Goal: Contribute content: Contribute content

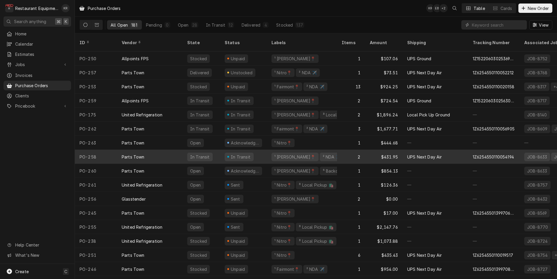
click at [169, 151] on div "Parts Town" at bounding box center [150, 157] width 66 height 14
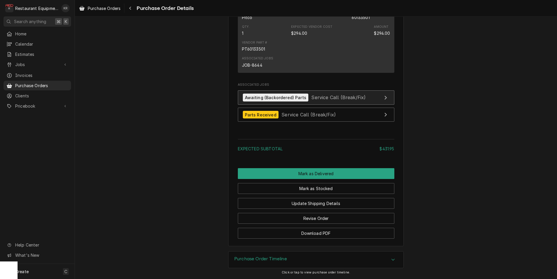
scroll to position [537, 0]
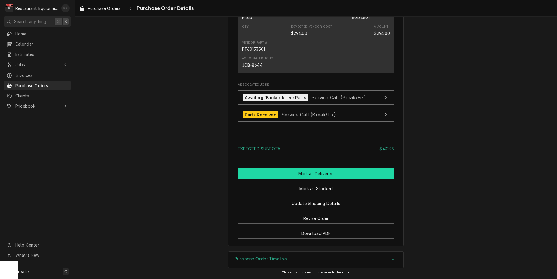
click at [316, 179] on button "Mark as Delivered" at bounding box center [316, 173] width 156 height 11
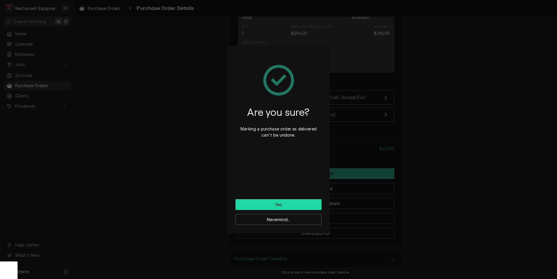
click at [272, 202] on button "Yes" at bounding box center [278, 204] width 86 height 11
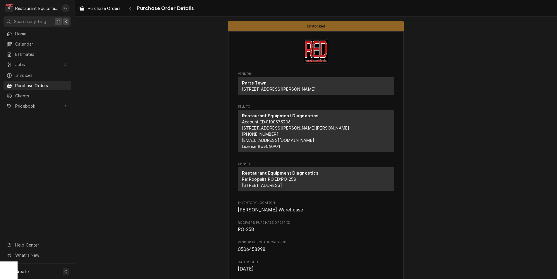
scroll to position [459, 0]
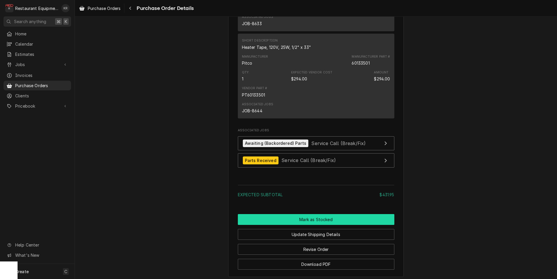
click at [302, 225] on button "Mark as Stocked" at bounding box center [316, 219] width 156 height 11
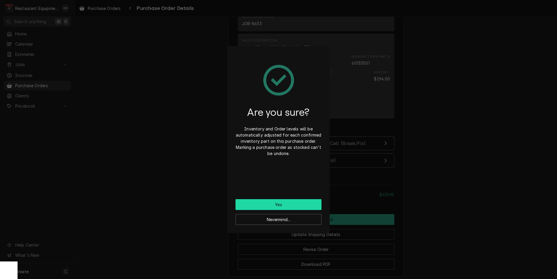
click at [289, 202] on button "Yes" at bounding box center [278, 204] width 86 height 11
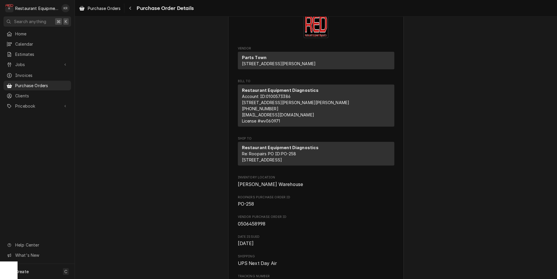
scroll to position [34, 0]
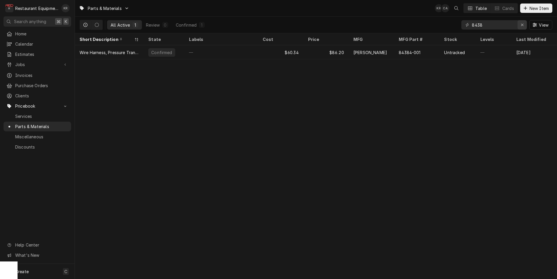
click at [523, 25] on icon "Erase input" at bounding box center [522, 25] width 3 height 4
click at [494, 24] on input "8438" at bounding box center [494, 24] width 44 height 9
click at [516, 24] on input "8438" at bounding box center [494, 24] width 44 height 9
click at [512, 24] on input "8438" at bounding box center [494, 24] width 44 height 9
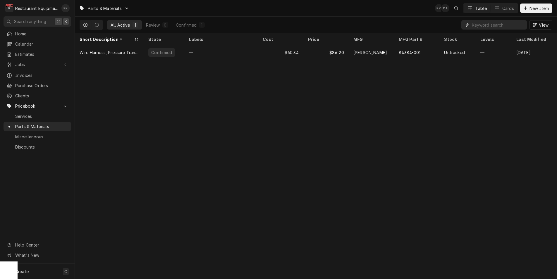
click at [512, 24] on input "Dynamic Content Wrapper" at bounding box center [499, 24] width 55 height 9
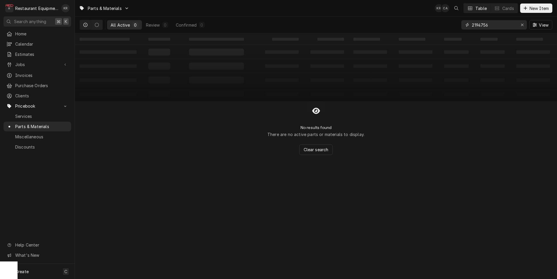
click at [499, 24] on input "2194756" at bounding box center [494, 24] width 44 height 9
click at [492, 24] on input "2194756" at bounding box center [494, 24] width 44 height 9
type input "2194756"
click at [521, 24] on icon "Erase input" at bounding box center [522, 25] width 3 height 4
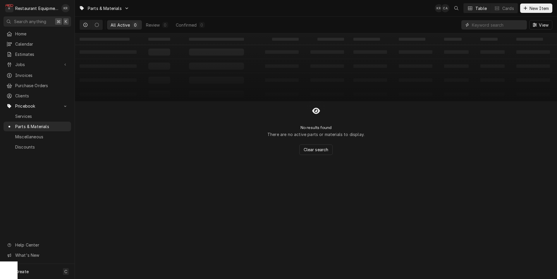
click at [509, 25] on input "Dynamic Content Wrapper" at bounding box center [499, 24] width 55 height 9
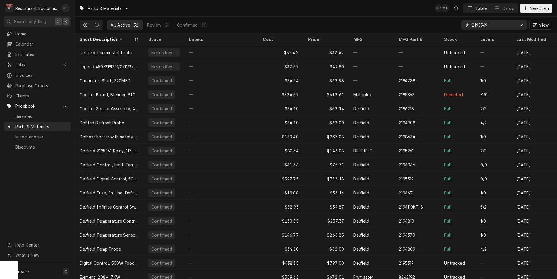
click at [506, 26] on input "2195569" at bounding box center [494, 24] width 44 height 9
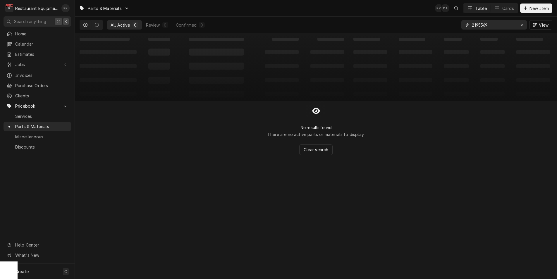
click at [495, 25] on input "2195569" at bounding box center [494, 24] width 44 height 9
click at [490, 25] on input "2195569" at bounding box center [494, 24] width 44 height 9
type input "2"
click at [472, 26] on input "Dynamic Content Wrapper" at bounding box center [499, 24] width 55 height 9
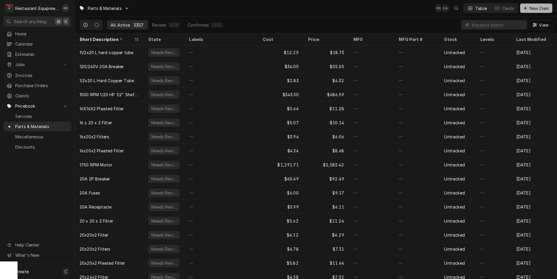
click at [533, 8] on span "New Item" at bounding box center [539, 8] width 22 height 6
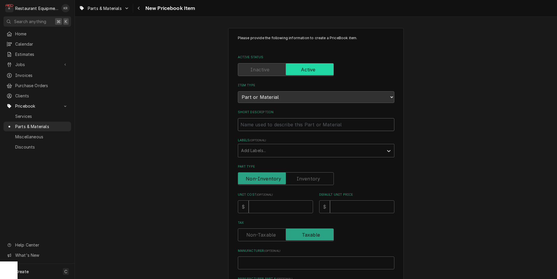
click at [308, 118] on input "Short Description" at bounding box center [316, 124] width 156 height 13
drag, startPoint x: 276, startPoint y: 101, endPoint x: 264, endPoint y: 101, distance: 12.0
click at [275, 118] on input "Short Description" at bounding box center [316, 124] width 156 height 13
click at [277, 110] on div "Short Description" at bounding box center [316, 120] width 156 height 21
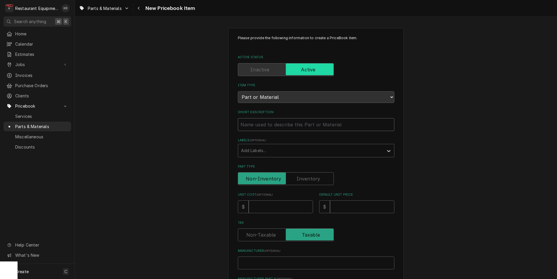
click at [277, 118] on input "Short Description" at bounding box center [316, 124] width 156 height 13
click at [289, 118] on input "Short Description" at bounding box center [316, 124] width 156 height 13
click at [299, 118] on input "Short Description" at bounding box center [316, 124] width 156 height 13
click at [243, 118] on input "Short Description" at bounding box center [316, 124] width 156 height 13
click at [244, 118] on input "Short Description" at bounding box center [316, 124] width 156 height 13
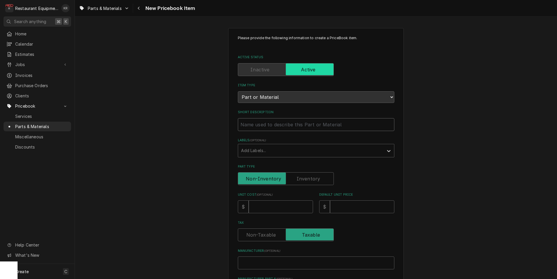
click at [244, 118] on input "Short Description" at bounding box center [316, 124] width 156 height 13
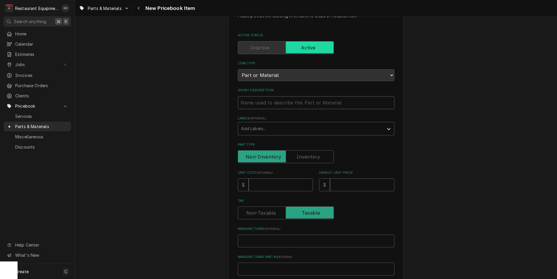
click at [300, 104] on input "Short Description" at bounding box center [316, 102] width 156 height 13
click at [215, 101] on div "Please provide the following information to create a PriceBook item. Active Sta…" at bounding box center [316, 211] width 482 height 420
click at [261, 103] on input "Short Description" at bounding box center [316, 102] width 156 height 13
click at [252, 103] on input "Short Description" at bounding box center [316, 102] width 156 height 13
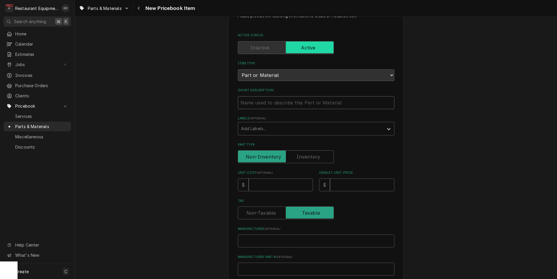
paste input "Delfield 2194755 Probe, Defrost, Danfoss Control"
type textarea "x"
type input "Delfield 2194755 Probe, Defrost, Danfoss Control"
drag, startPoint x: 278, startPoint y: 102, endPoint x: 246, endPoint y: 102, distance: 32.2
click at [240, 103] on input "Delfield 2194755 Probe, Defrost, Danfoss Control" at bounding box center [316, 102] width 156 height 13
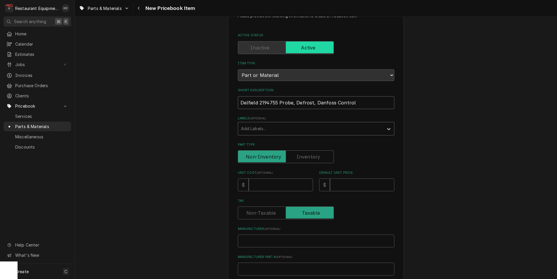
type textarea "x"
type input "Probe, Defrost, Danfoss Control"
click at [263, 127] on div "Labels" at bounding box center [310, 128] width 139 height 11
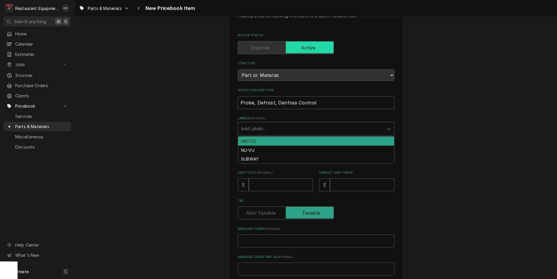
click at [272, 125] on div "Labels" at bounding box center [310, 128] width 139 height 11
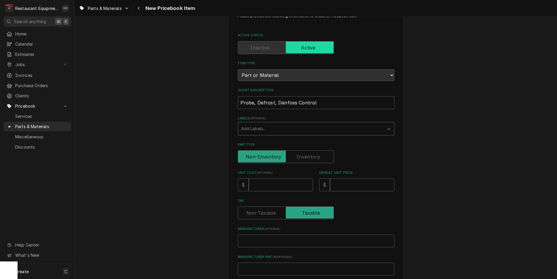
scroll to position [41, 0]
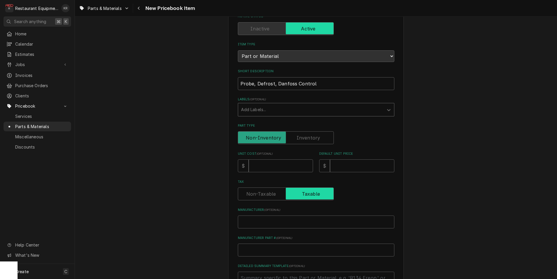
click at [281, 187] on input "Tax" at bounding box center [285, 193] width 91 height 13
checkbox input "false"
click at [260, 167] on div "Please provide the following information to create a PriceBook item. Active Sta…" at bounding box center [316, 179] width 156 height 371
click at [261, 168] on div "Please provide the following information to create a PriceBook item. Active Sta…" at bounding box center [316, 179] width 156 height 371
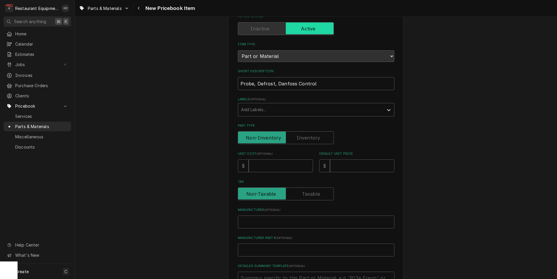
click at [266, 141] on div "Please provide the following information to create a PriceBook item. Active Sta…" at bounding box center [316, 179] width 156 height 371
click at [271, 139] on div "Please provide the following information to create a PriceBook item. Active Sta…" at bounding box center [316, 179] width 156 height 371
type textarea "x"
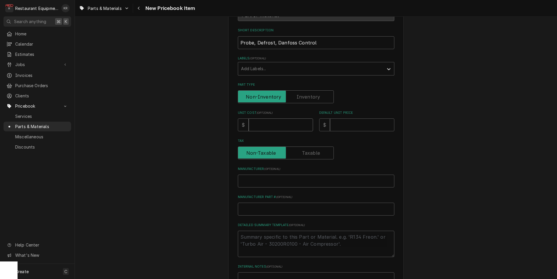
click at [269, 130] on input "Unit Cost ( optional )" at bounding box center [281, 124] width 64 height 13
type input "15.40"
click at [343, 124] on input "Default Unit Price" at bounding box center [362, 124] width 64 height 13
type textarea "x"
click at [338, 126] on input "28" at bounding box center [362, 124] width 64 height 13
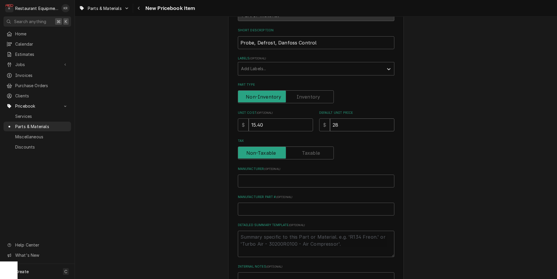
click at [344, 126] on input "28" at bounding box center [362, 124] width 64 height 13
type input "28"
click at [396, 102] on div "Please provide the following information to create a PriceBook item. Active Sta…" at bounding box center [315, 150] width 175 height 409
click at [341, 126] on input "28" at bounding box center [362, 124] width 64 height 13
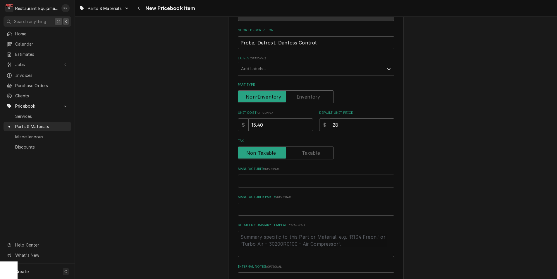
click at [332, 125] on input "28" at bounding box center [362, 124] width 64 height 13
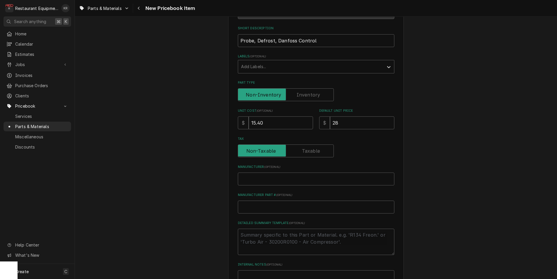
click at [295, 193] on label "Manufacturer Part # ( optional )" at bounding box center [316, 195] width 156 height 5
click at [295, 201] on input "Manufacturer Part # ( optional )" at bounding box center [316, 207] width 156 height 13
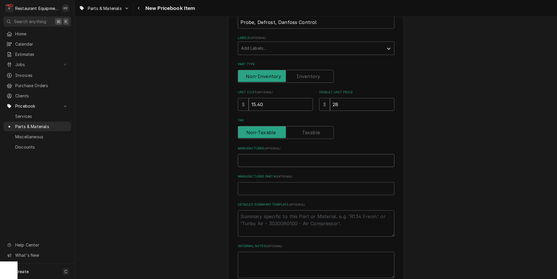
click at [276, 161] on input "Manufacturer ( optional )" at bounding box center [316, 160] width 156 height 13
paste input "Delfield 2194755"
type textarea "x"
type input "Delfield 2194755"
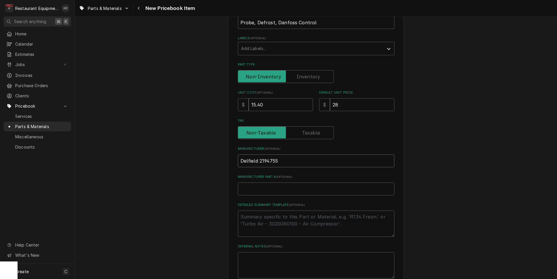
drag, startPoint x: 279, startPoint y: 161, endPoint x: 261, endPoint y: 161, distance: 18.2
click at [259, 161] on input "Delfield 2194755" at bounding box center [316, 160] width 156 height 13
type textarea "x"
type input "Delfield"
click at [280, 188] on input "Manufacturer Part # ( optional )" at bounding box center [316, 188] width 156 height 13
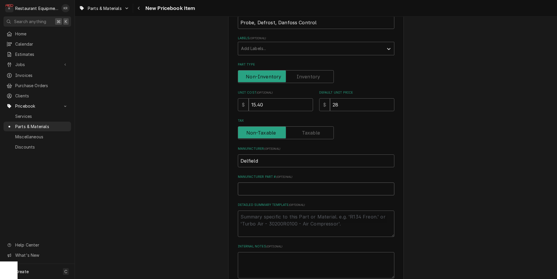
paste input "2194755"
type textarea "x"
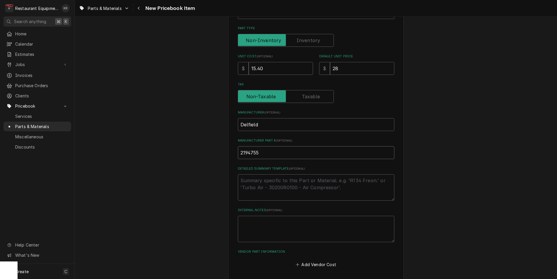
scroll to position [163, 0]
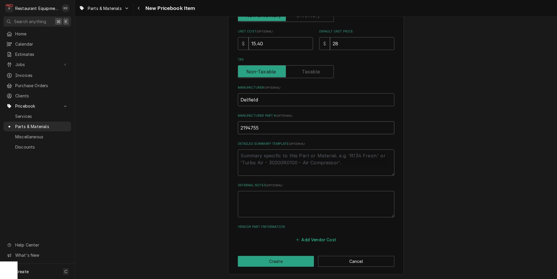
type input "2194755"
click at [311, 240] on button "Add Vendor Cost" at bounding box center [316, 239] width 42 height 8
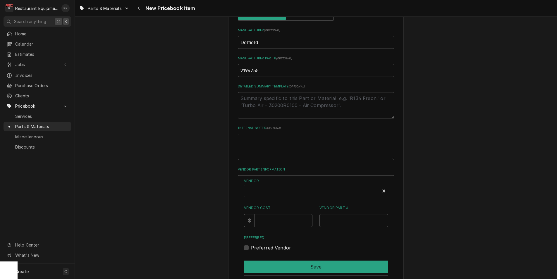
scroll to position [221, 0]
click at [287, 192] on div "Vendor Vendor Cost $ Vendor Part # Preferred Preferred Vendor" at bounding box center [316, 214] width 144 height 73
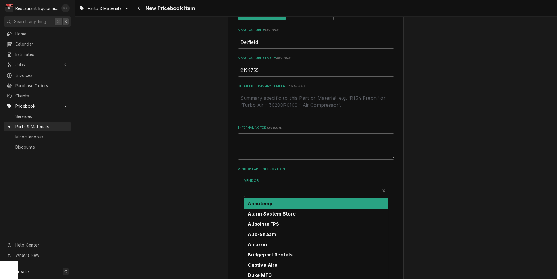
drag, startPoint x: 302, startPoint y: 180, endPoint x: 256, endPoint y: 180, distance: 45.6
click at [302, 186] on div "Vendor" at bounding box center [312, 193] width 130 height 14
click at [296, 186] on div "Vendor" at bounding box center [312, 193] width 130 height 14
click at [256, 186] on div "Vendor" at bounding box center [312, 193] width 130 height 14
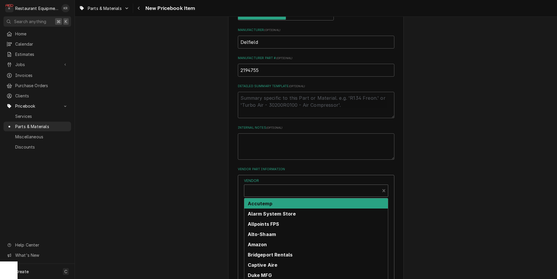
type textarea "x"
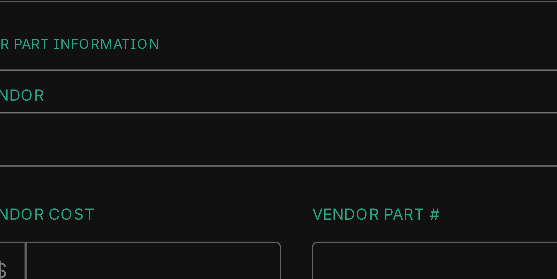
drag, startPoint x: 256, startPoint y: 180, endPoint x: 307, endPoint y: 188, distance: 50.9
click at [307, 188] on div "Vendor Vendor Cost $ Vendor Part # Preferred Preferred Vendor" at bounding box center [316, 202] width 144 height 73
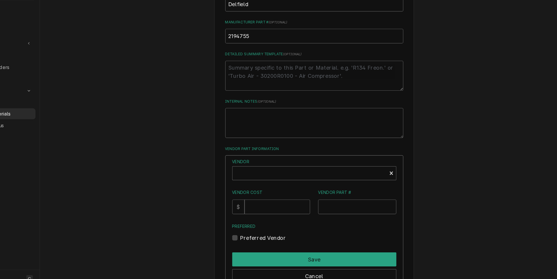
click at [345, 232] on div "Preferred Vendor" at bounding box center [316, 235] width 144 height 7
click at [330, 232] on div "Preferred Vendor" at bounding box center [316, 235] width 144 height 7
click at [329, 230] on div "Preferred Preferred Vendor" at bounding box center [316, 231] width 144 height 16
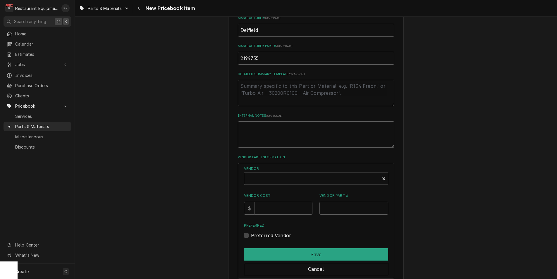
click at [262, 181] on div "Vendor" at bounding box center [312, 181] width 130 height 14
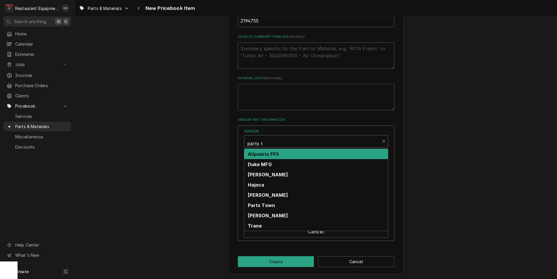
type input "parts t"
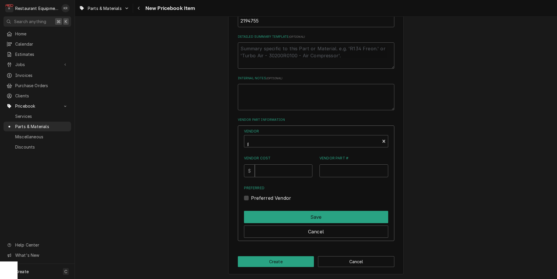
click at [266, 205] on div "Vendor parts t Vendor Cost $ Vendor Part # Preferred Preferred Vendor Save Canc…" at bounding box center [316, 183] width 156 height 116
click at [266, 206] on div "Vendor parts t Vendor Cost $ Vendor Part # Preferred Preferred Vendor Save Canc…" at bounding box center [316, 183] width 156 height 116
click at [264, 142] on div "Vendor" at bounding box center [312, 144] width 130 height 14
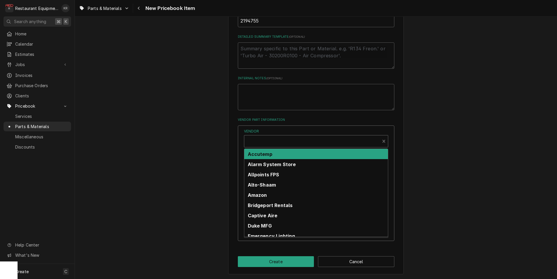
drag, startPoint x: 264, startPoint y: 142, endPoint x: 264, endPoint y: 189, distance: 46.8
click at [264, 142] on div "Vendor" at bounding box center [312, 144] width 130 height 14
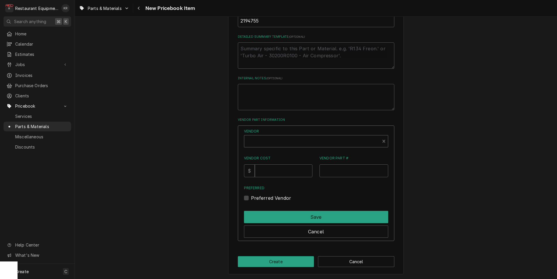
click at [258, 144] on div "Vendor" at bounding box center [312, 144] width 130 height 14
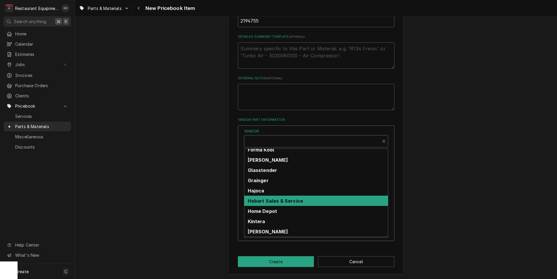
scroll to position [142, 0]
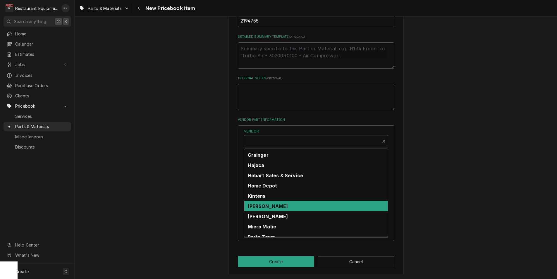
click at [278, 242] on div "PDI Atlanta" at bounding box center [316, 247] width 144 height 10
click at [270, 197] on label "Preferred Vendor" at bounding box center [271, 197] width 40 height 7
click at [270, 197] on input "Preferred" at bounding box center [323, 200] width 144 height 13
click at [270, 191] on div "Preferred Preferred Vendor" at bounding box center [316, 193] width 144 height 16
click at [279, 189] on label "Preferred" at bounding box center [316, 187] width 144 height 5
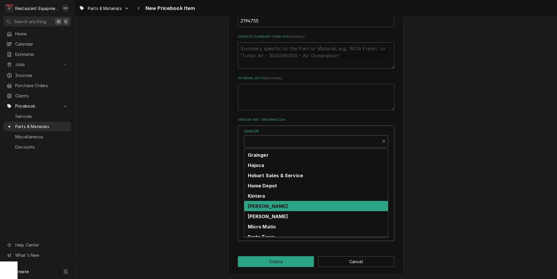
click at [279, 194] on input "Preferred" at bounding box center [323, 200] width 144 height 13
click at [271, 189] on label "Preferred" at bounding box center [316, 187] width 144 height 5
click at [271, 194] on input "Preferred" at bounding box center [323, 200] width 144 height 13
click at [271, 189] on label "Preferred" at bounding box center [316, 187] width 144 height 5
click at [271, 194] on input "Preferred" at bounding box center [323, 200] width 144 height 13
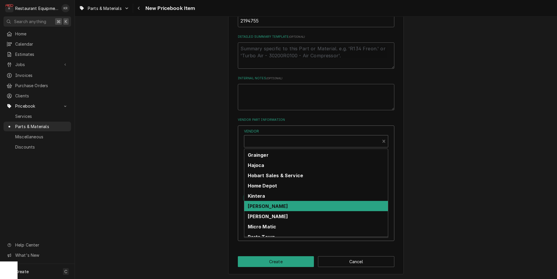
checkbox input "false"
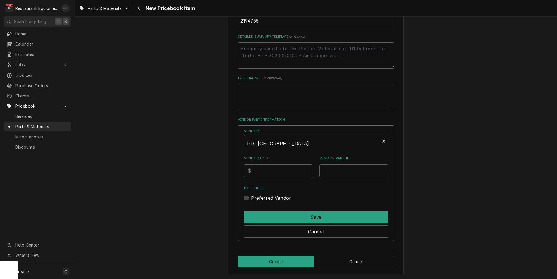
click at [295, 139] on div "Vendor" at bounding box center [312, 144] width 130 height 14
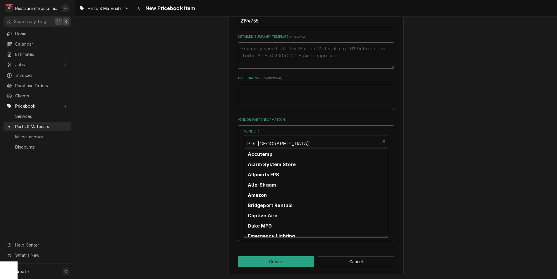
click at [270, 218] on button "Save" at bounding box center [316, 217] width 144 height 12
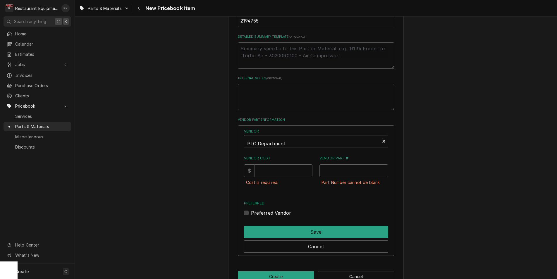
click at [328, 144] on div "Vendor" at bounding box center [312, 144] width 130 height 14
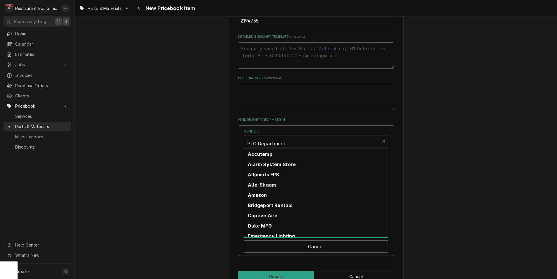
scroll to position [182, 0]
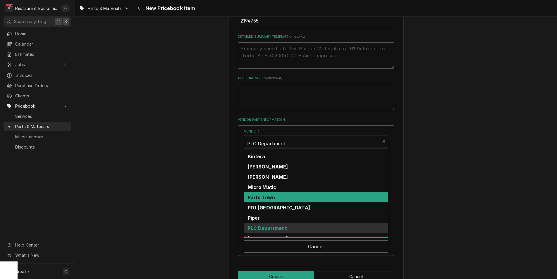
click at [287, 199] on div "Parts Town" at bounding box center [316, 197] width 144 height 10
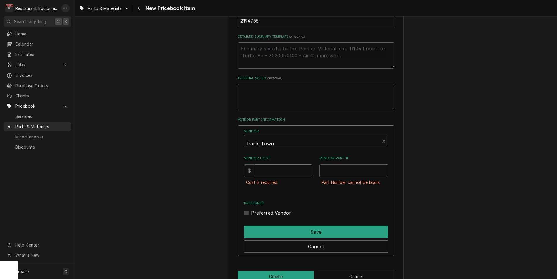
click at [276, 175] on input "Vendor Cost" at bounding box center [284, 170] width 58 height 13
click at [272, 172] on input "15.40" at bounding box center [284, 170] width 58 height 13
type input "15.40"
click at [351, 171] on input "Vendor Part #" at bounding box center [353, 170] width 69 height 13
click at [329, 171] on input "Vendor Part #" at bounding box center [353, 170] width 69 height 13
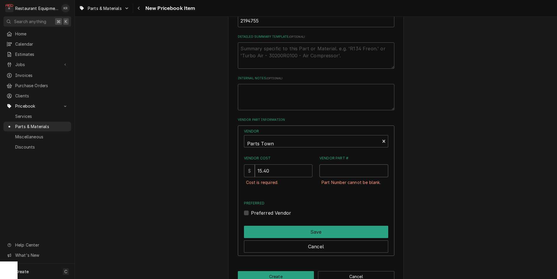
click at [329, 171] on input "Vendor Part #" at bounding box center [353, 170] width 69 height 13
click at [328, 171] on input "Vendor Part #" at bounding box center [353, 170] width 69 height 13
paste input "DEL2194755"
type input "DEL2194755"
click at [256, 216] on div "Preferred Vendor" at bounding box center [316, 212] width 144 height 7
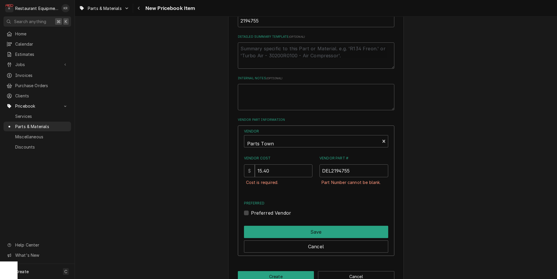
drag, startPoint x: 251, startPoint y: 221, endPoint x: 254, endPoint y: 219, distance: 3.3
click at [253, 216] on div "Preferred Vendor" at bounding box center [316, 212] width 144 height 7
click at [254, 216] on label "Preferred Vendor" at bounding box center [271, 212] width 40 height 7
click at [254, 219] on input "Preferred" at bounding box center [323, 215] width 144 height 13
click at [252, 216] on label "Preferred Vendor" at bounding box center [271, 212] width 40 height 7
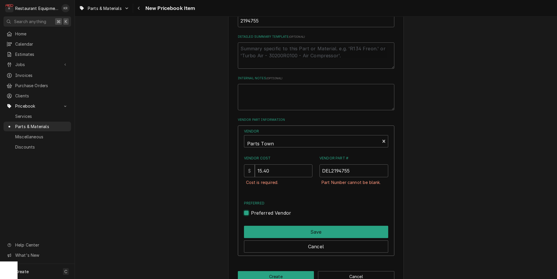
click at [252, 219] on input "Preferred" at bounding box center [323, 215] width 144 height 13
click at [253, 216] on label "Preferred Vendor" at bounding box center [271, 212] width 40 height 7
click at [253, 220] on input "Preferred" at bounding box center [323, 215] width 144 height 13
click at [253, 216] on label "Preferred Vendor" at bounding box center [271, 212] width 40 height 7
click at [253, 220] on input "Preferred" at bounding box center [323, 215] width 144 height 13
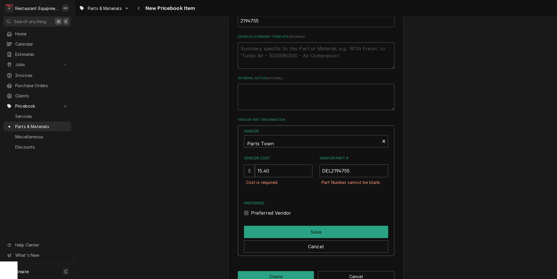
click at [254, 216] on label "Preferred Vendor" at bounding box center [271, 212] width 40 height 7
click at [254, 220] on input "Preferred" at bounding box center [323, 215] width 144 height 13
checkbox input "true"
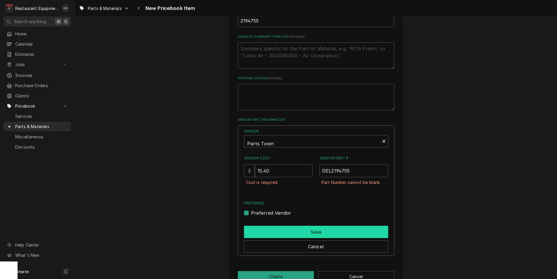
click at [304, 238] on div "Vendor Parts Town Vendor Cost $ 15.40 Cost is required. Vendor Part # DEL219475…" at bounding box center [316, 190] width 156 height 130
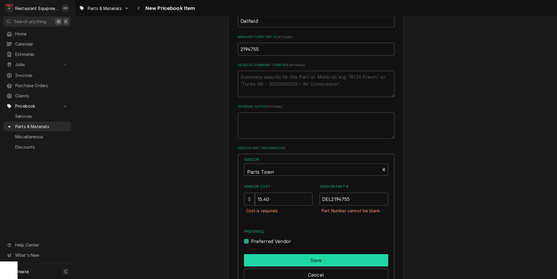
click at [328, 266] on button "Save" at bounding box center [316, 260] width 144 height 12
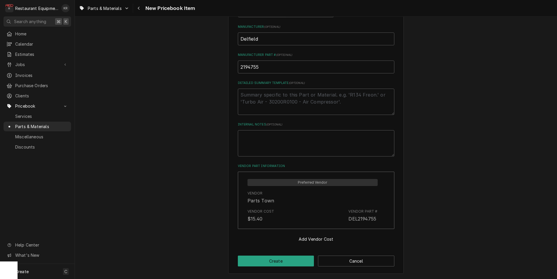
scroll to position [223, 0]
click at [298, 261] on button "Create" at bounding box center [276, 261] width 76 height 11
type textarea "x"
